Goal: Information Seeking & Learning: Learn about a topic

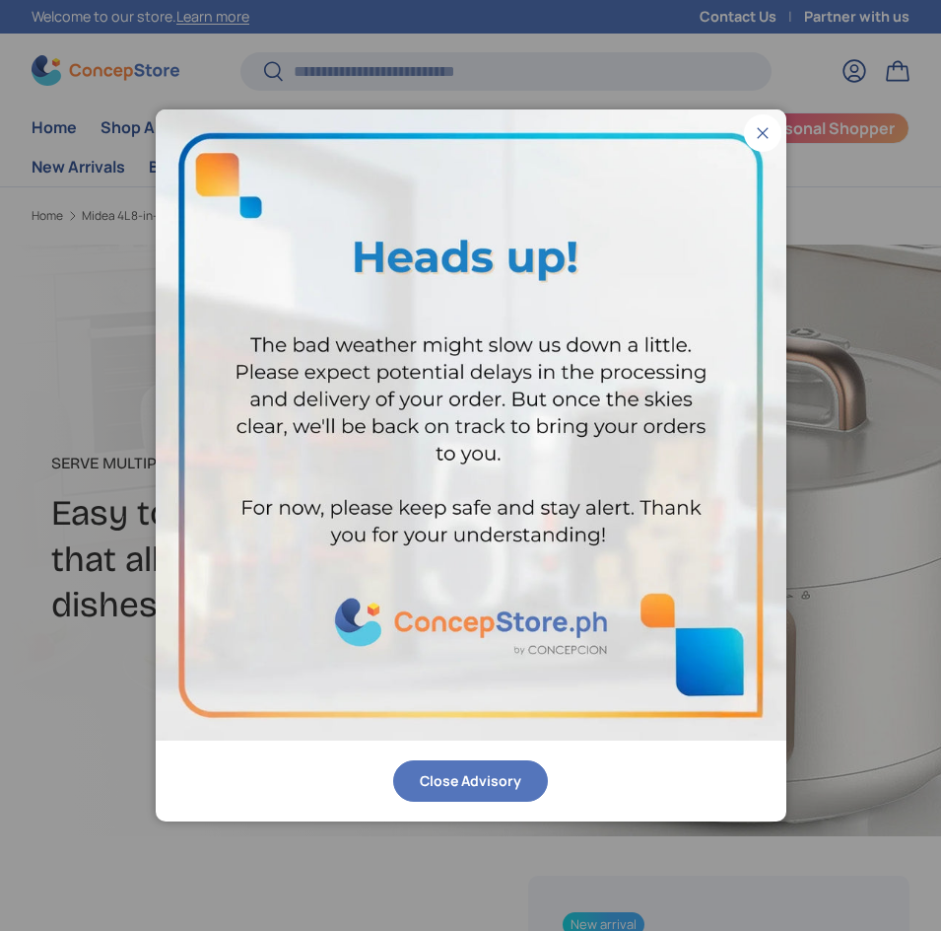
click at [753, 130] on button "Close" at bounding box center [762, 132] width 37 height 37
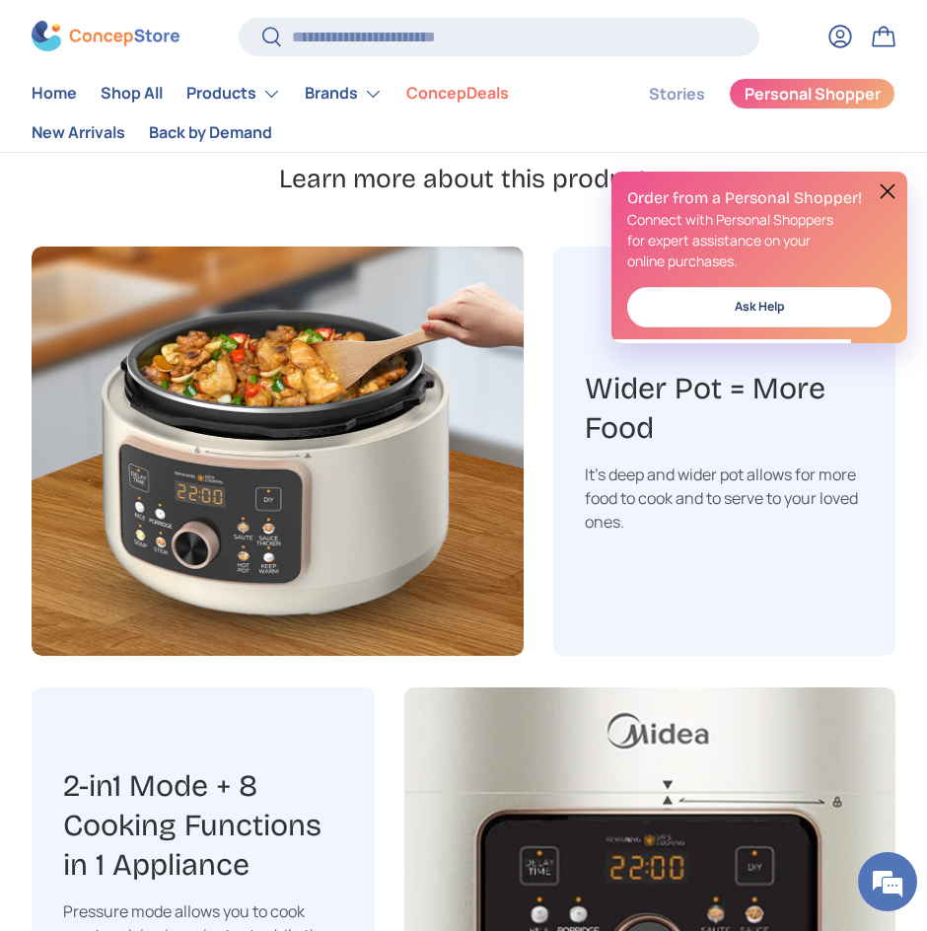
scroll to position [1471, 0]
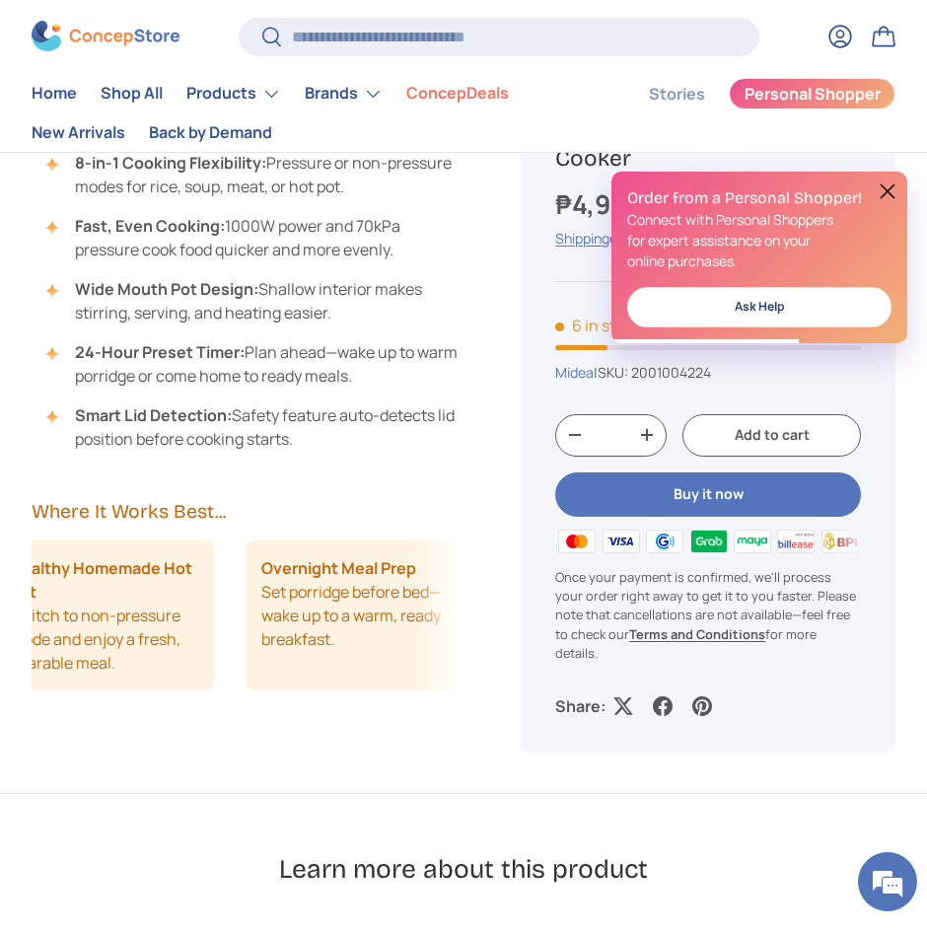
drag, startPoint x: 281, startPoint y: 648, endPoint x: 37, endPoint y: 640, distance: 243.6
click at [37, 640] on li "Healthy Homemade Hot Pot Switch to non-pressure mode and enjoy a fresh, sharabl…" at bounding box center [103, 615] width 219 height 150
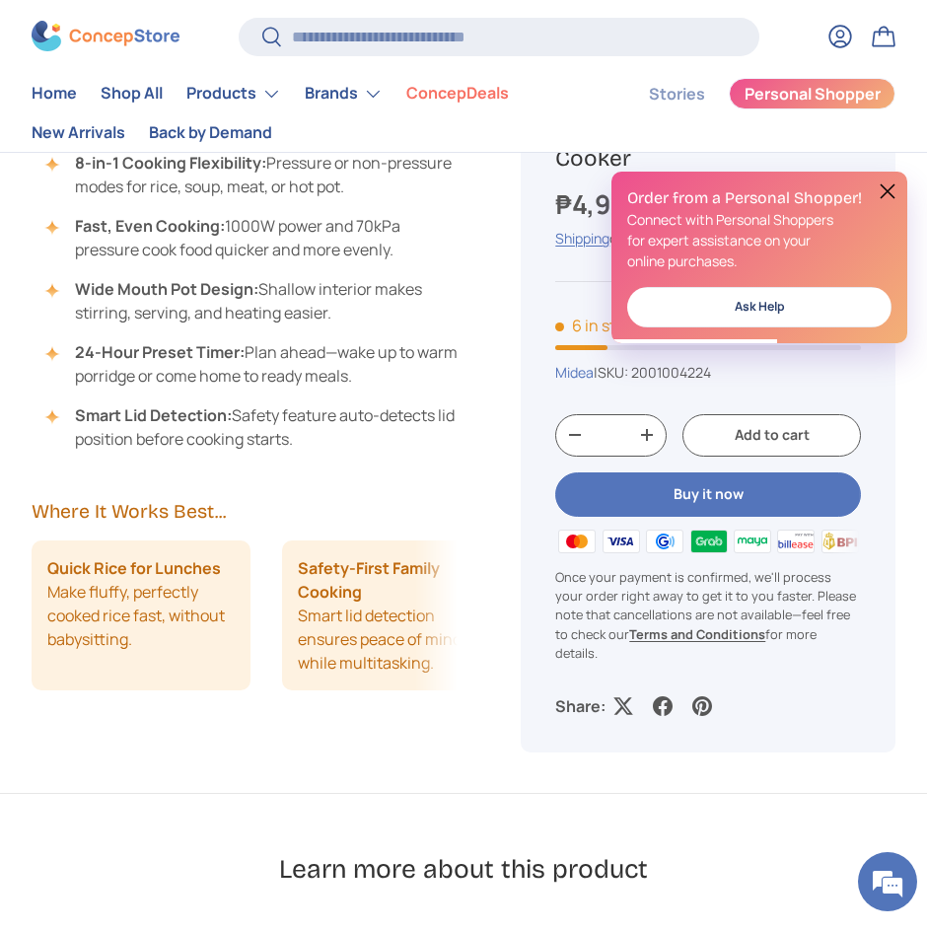
drag, startPoint x: 315, startPoint y: 643, endPoint x: -4, endPoint y: 601, distance: 322.0
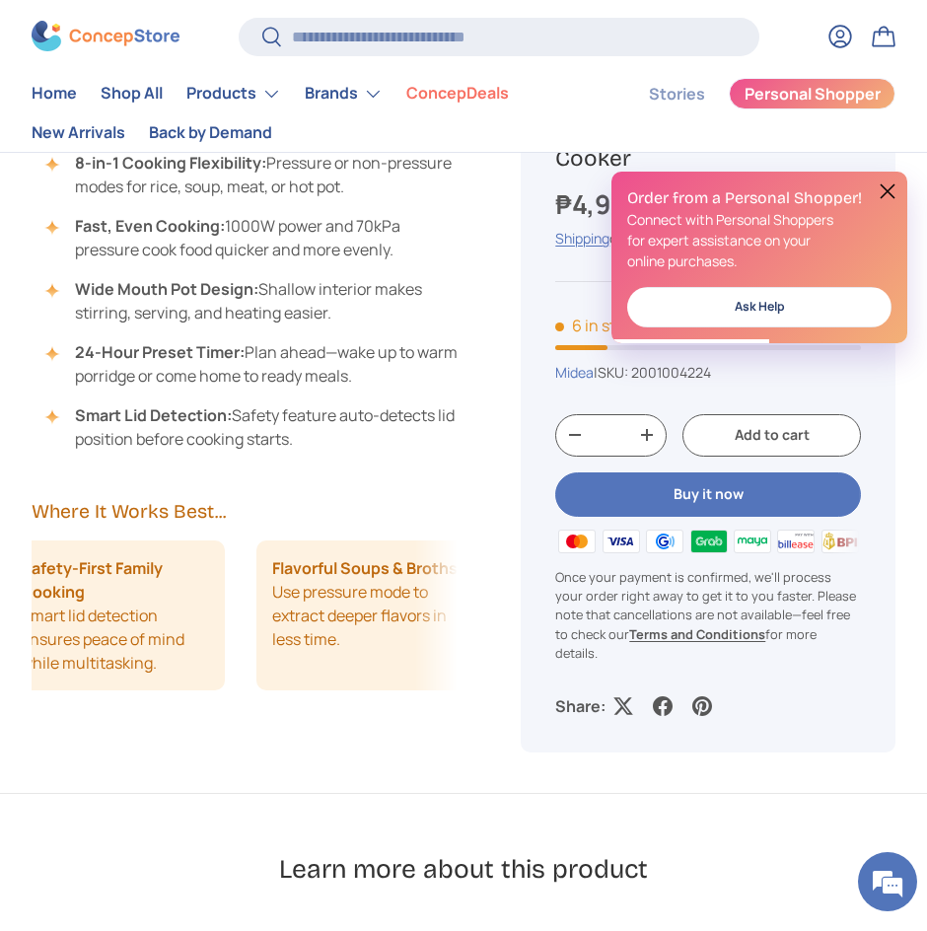
scroll to position [0, 1047]
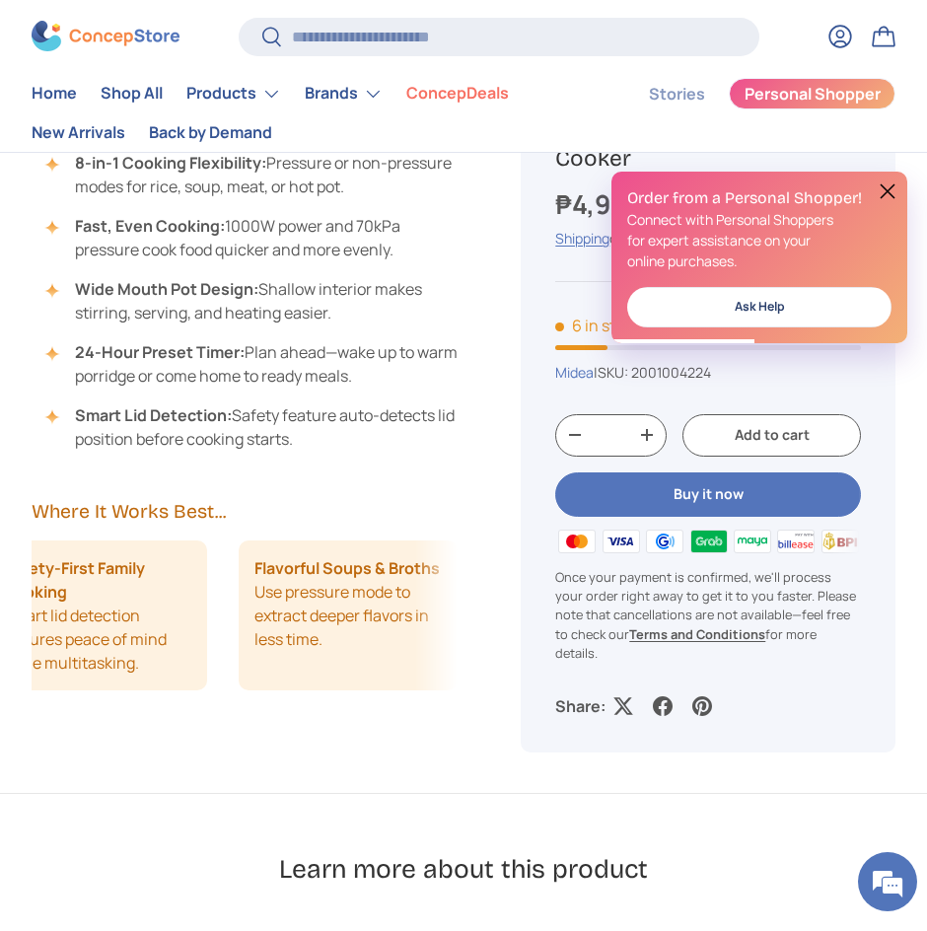
drag, startPoint x: 358, startPoint y: 629, endPoint x: 3, endPoint y: 602, distance: 355.9
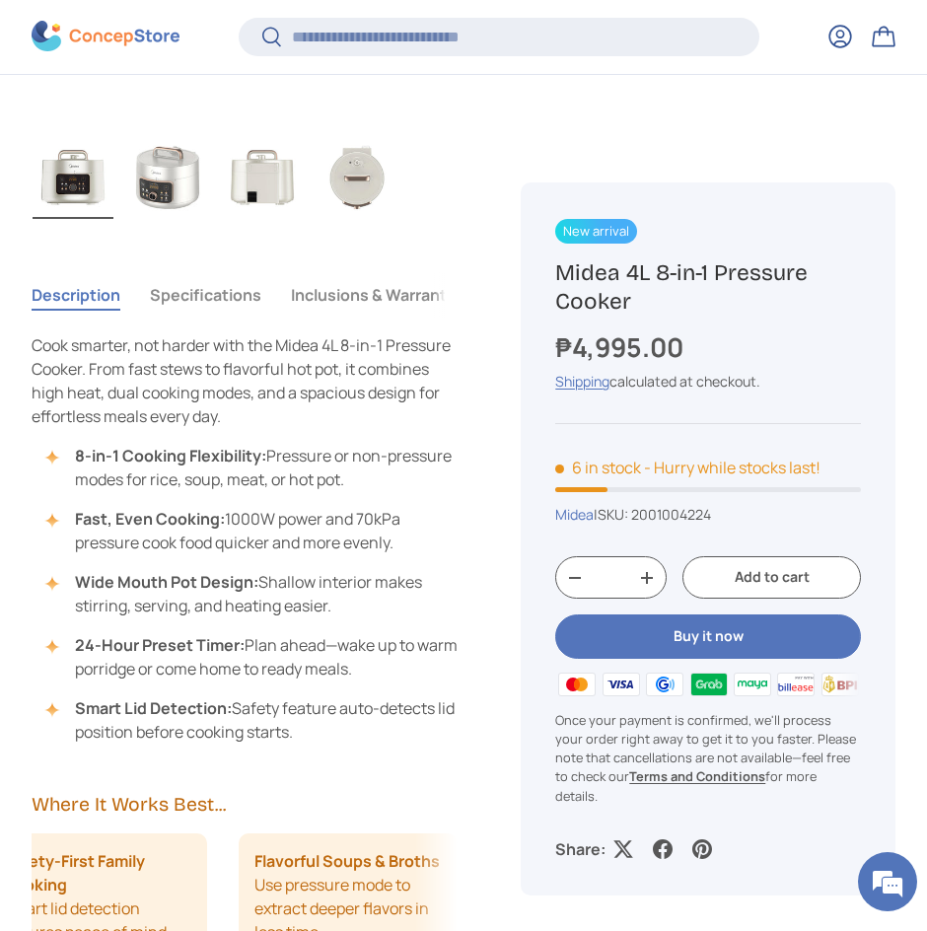
scroll to position [1270, 0]
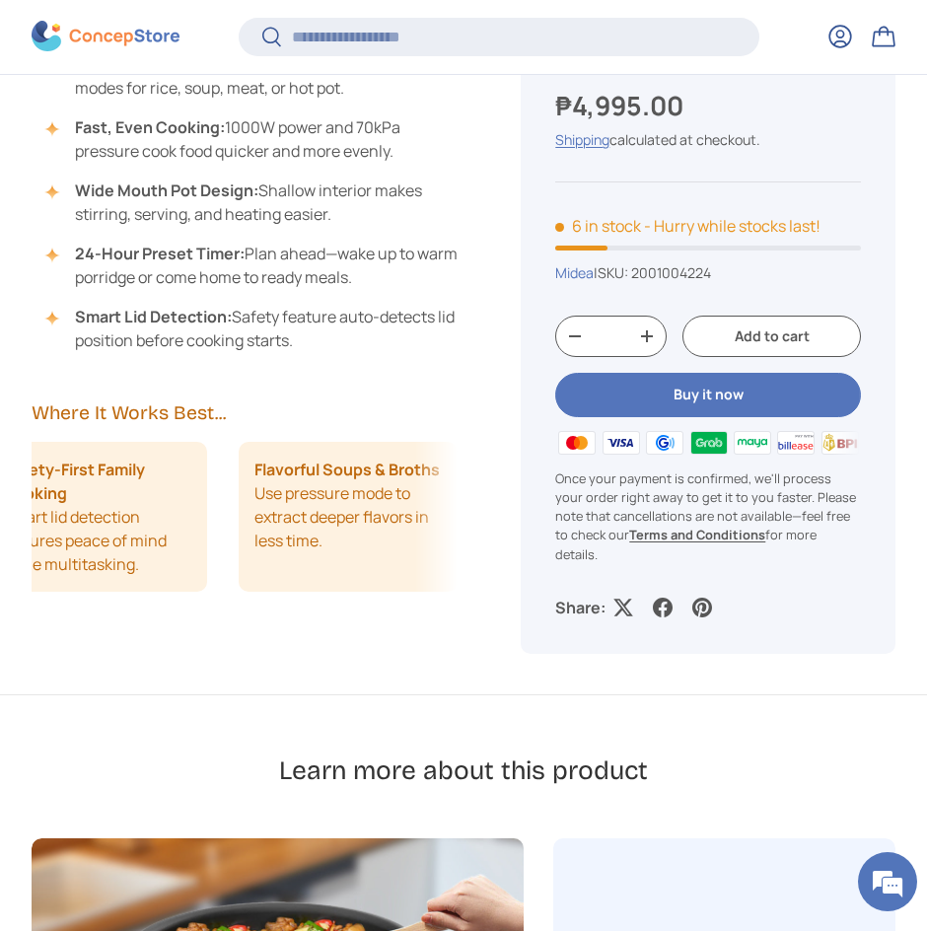
drag, startPoint x: 381, startPoint y: 549, endPoint x: 28, endPoint y: 557, distance: 354.0
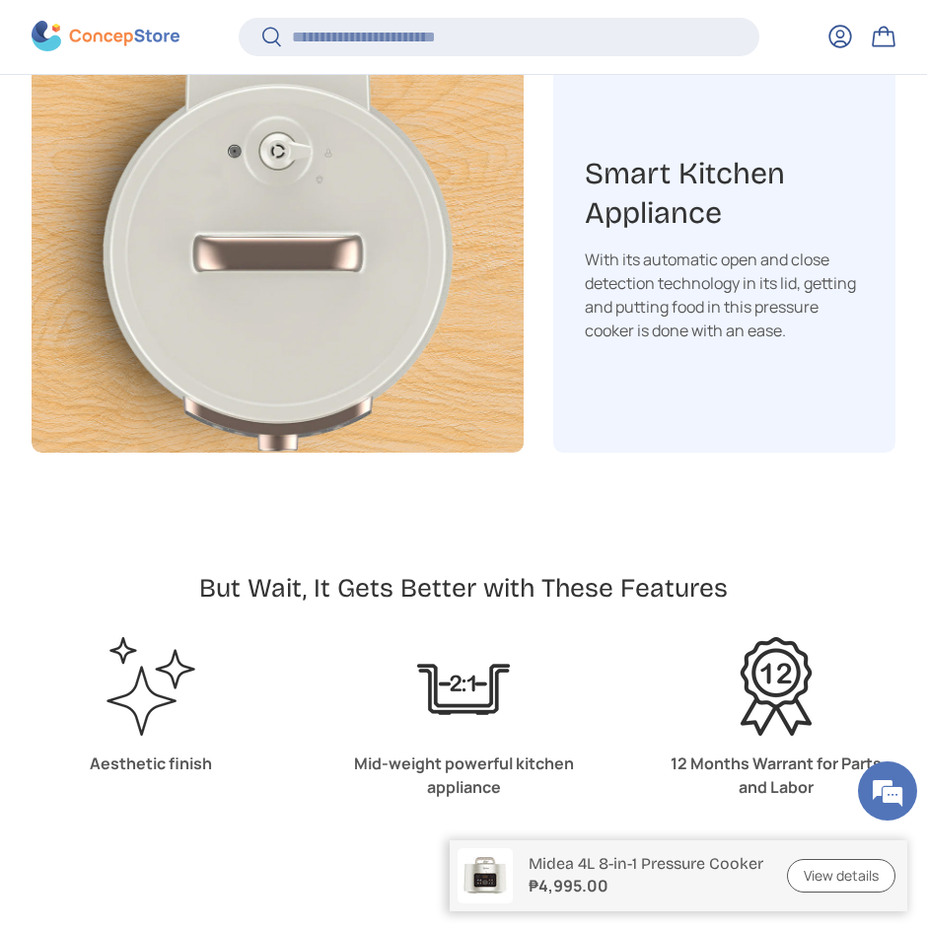
scroll to position [4760, 6703]
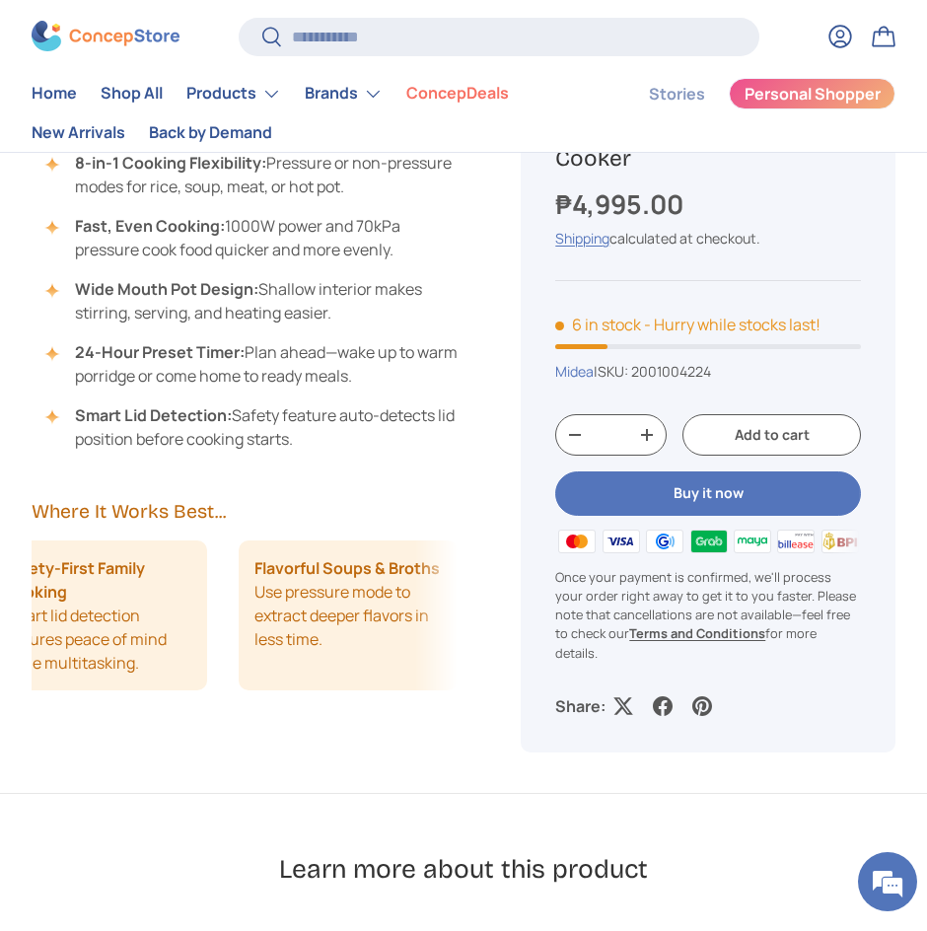
drag, startPoint x: 397, startPoint y: 594, endPoint x: 254, endPoint y: 595, distance: 142.9
click at [254, 595] on li "Flavorful Soups & Broths Use pressure mode to extract deeper flavors in less ti…" at bounding box center [348, 615] width 219 height 150
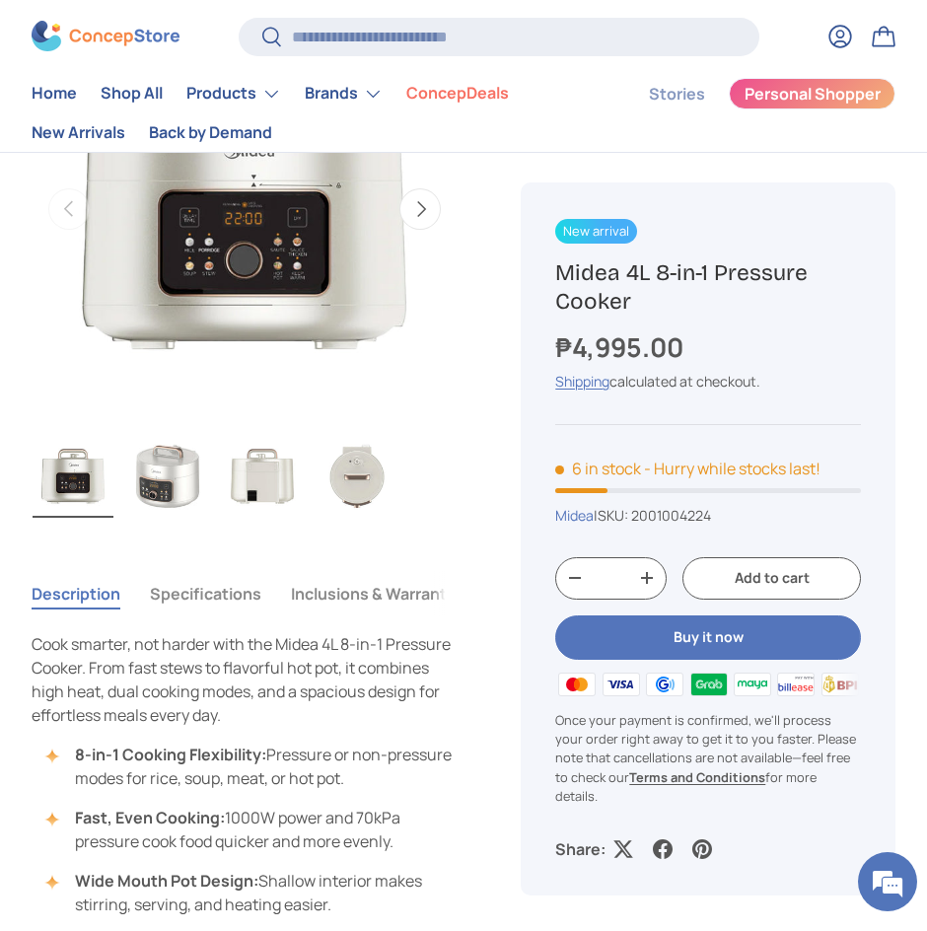
click at [242, 584] on button "Specifications" at bounding box center [205, 593] width 111 height 45
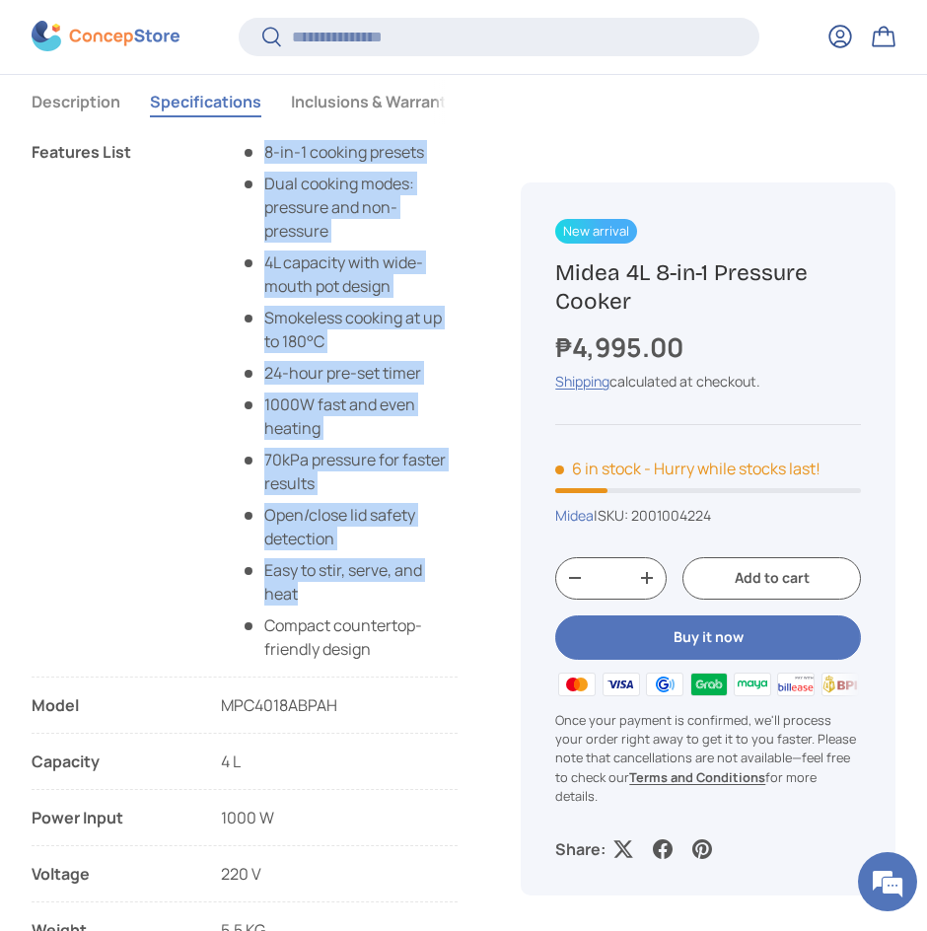
scroll to position [1368, 0]
drag, startPoint x: 267, startPoint y: 370, endPoint x: 189, endPoint y: 405, distance: 85.6
click at [380, 592] on ul "8-in-1 cooking presets Dual cooking modes: pressure and non-pressure 4L capacit…" at bounding box center [339, 399] width 237 height 520
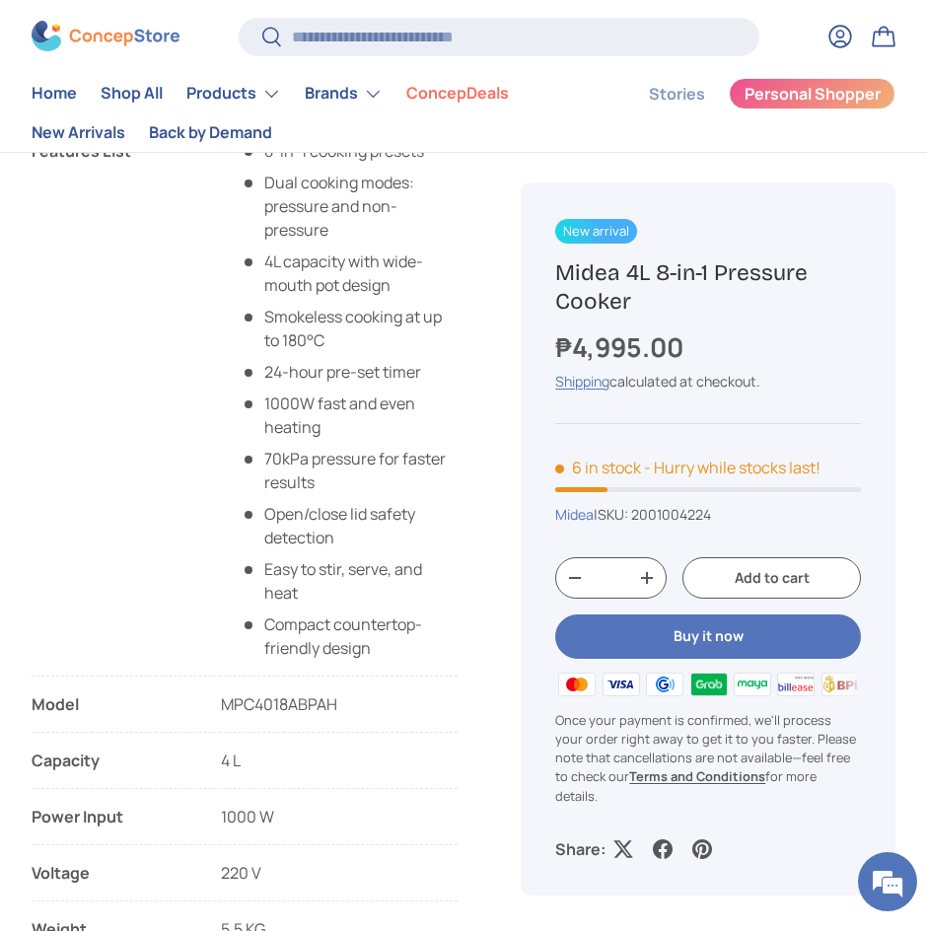
drag, startPoint x: 22, startPoint y: 162, endPoint x: 33, endPoint y: 172, distance: 14.7
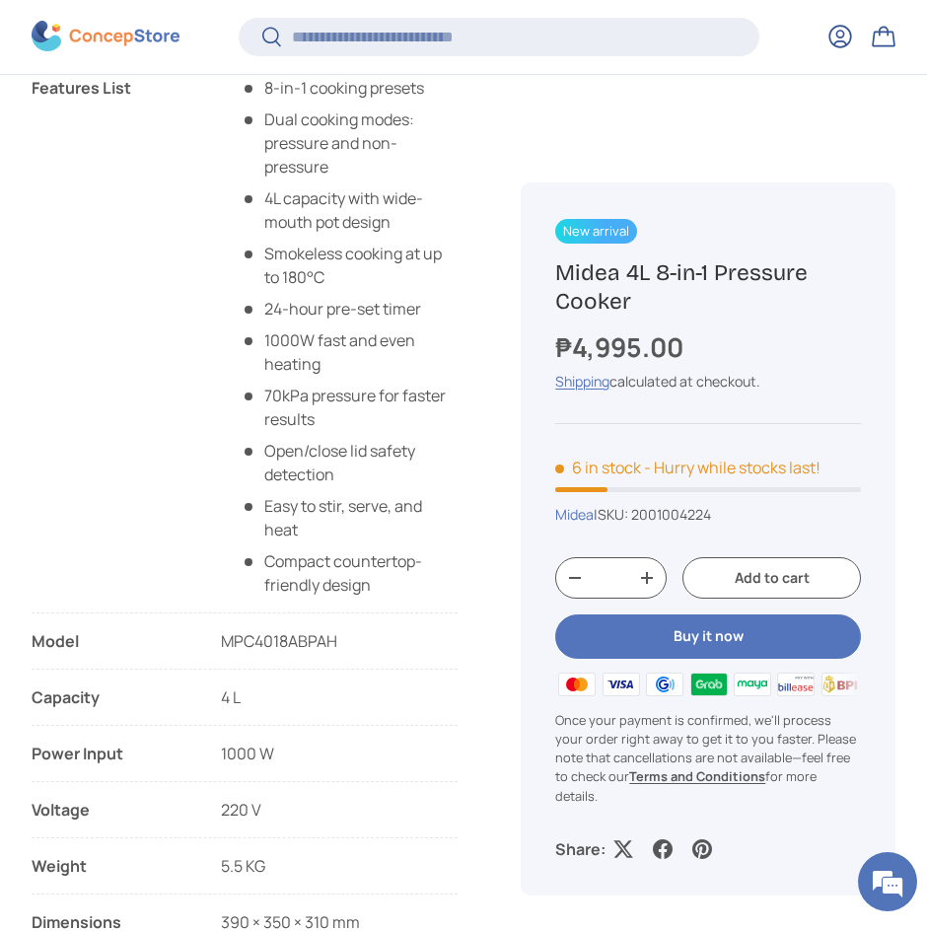
scroll to position [1762, 0]
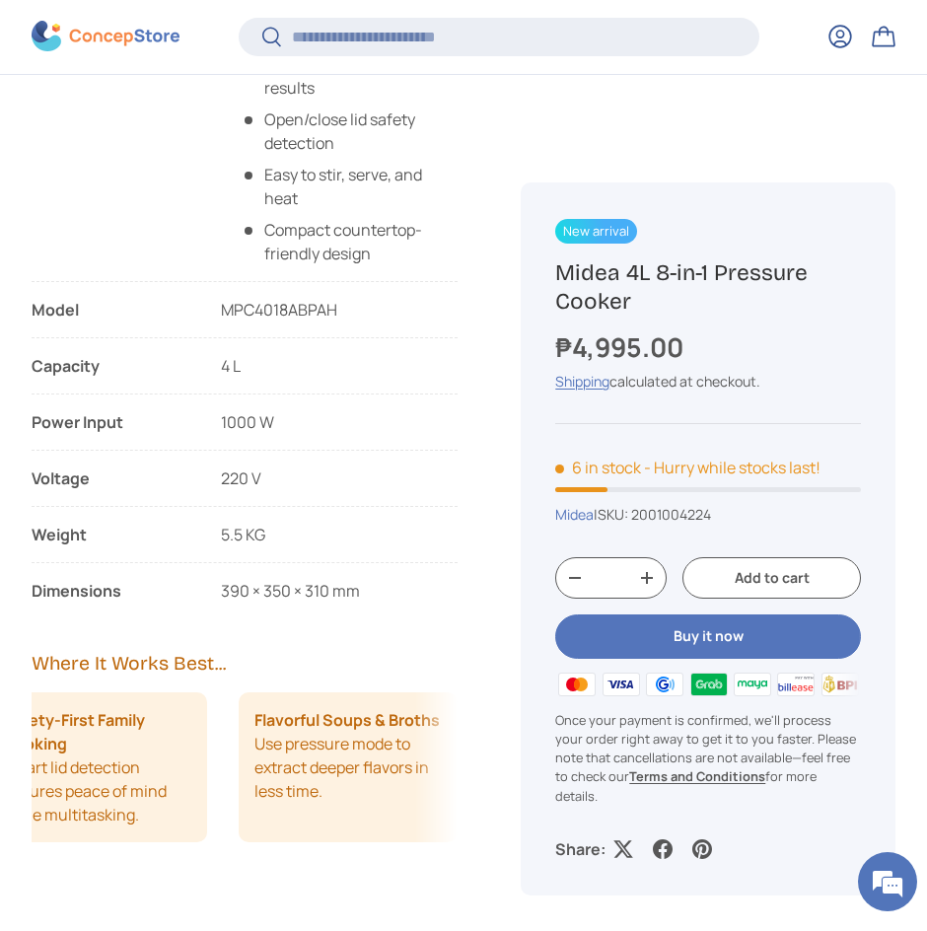
copy main "Loremips Dolo 6-si-0 ametcon adipisc Elit seddoei tempo: incididu utl etd-magna…"
click at [344, 580] on ul "Features List 8-in-1 cooking presets Dual cooking modes: pressure and non-press…" at bounding box center [245, 174] width 426 height 858
click at [356, 601] on span "390 × 350 × 310 mm" at bounding box center [290, 591] width 139 height 22
click at [366, 602] on li "Dimensions 390 × 350 × 310 mm" at bounding box center [245, 591] width 426 height 24
click at [400, 602] on li "Dimensions 390 × 350 × 310 mm" at bounding box center [245, 591] width 426 height 24
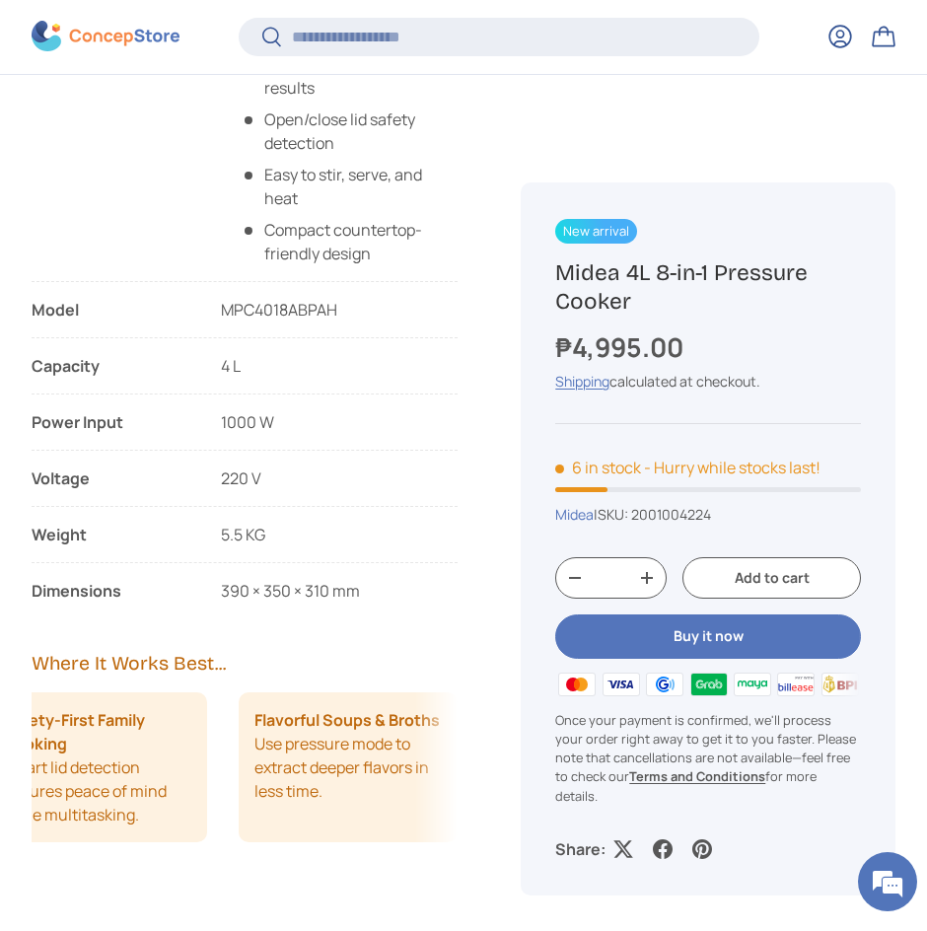
click at [255, 489] on span "220 V" at bounding box center [241, 478] width 40 height 22
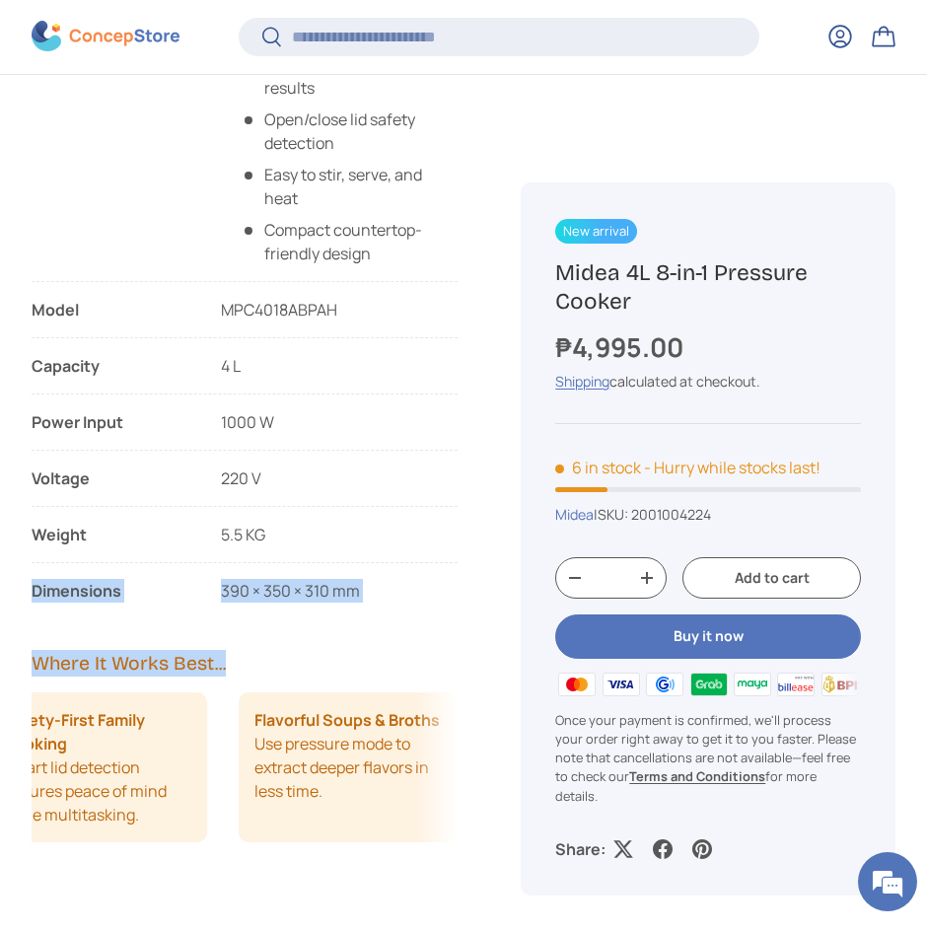
drag, startPoint x: 395, startPoint y: 624, endPoint x: 285, endPoint y: 529, distance: 145.4
click at [285, 529] on div "Description Specifications Inclusions & Warranty Cook smarter, not harder with …" at bounding box center [260, 302] width 457 height 1253
drag, startPoint x: 289, startPoint y: 554, endPoint x: 370, endPoint y: 587, distance: 87.5
click at [292, 555] on li "Weight 5.5 KG" at bounding box center [245, 542] width 426 height 40
click at [371, 588] on ul "Features List 8-in-1 cooking presets Dual cooking modes: pressure and non-press…" at bounding box center [245, 174] width 426 height 858
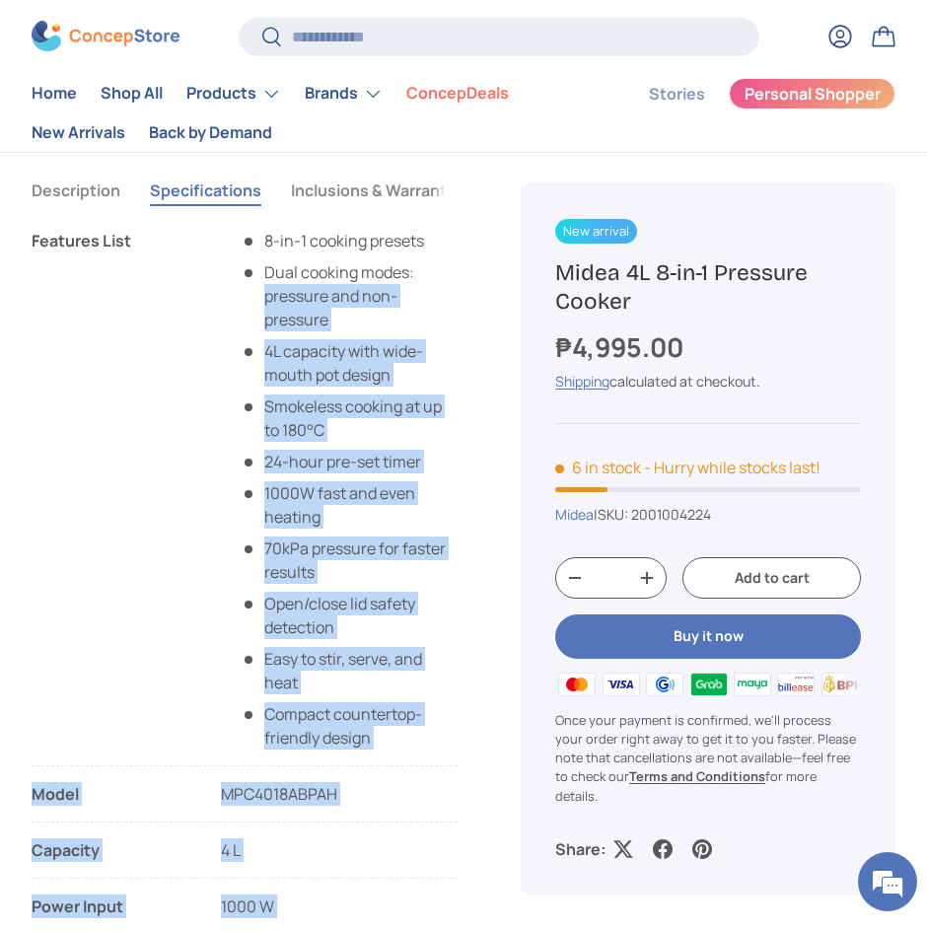
scroll to position [1175, 0]
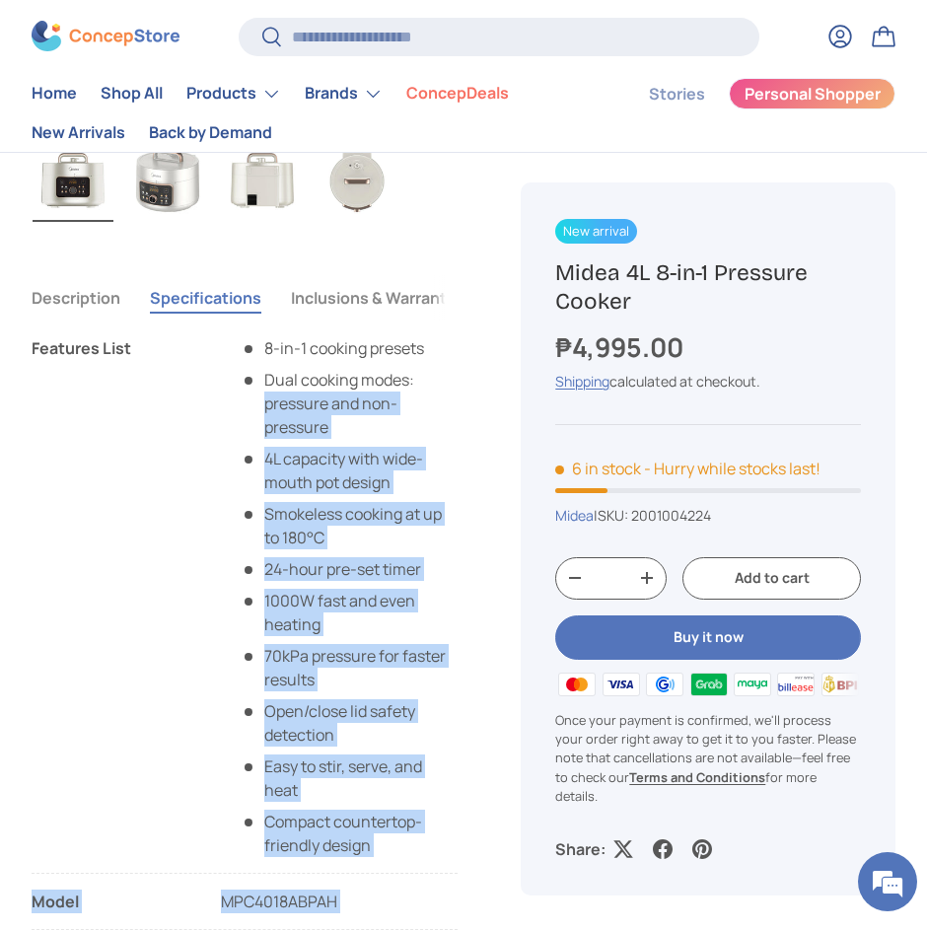
drag, startPoint x: 372, startPoint y: 599, endPoint x: 32, endPoint y: 365, distance: 413.1
click at [32, 365] on ul "Features List 8-in-1 cooking presets Dual cooking modes: pressure and non-press…" at bounding box center [245, 765] width 426 height 858
copy ul "Features List 8-in-1 cooking presets Dual cooking modes: pressure and non-press…"
